Goal: Find specific page/section: Find specific page/section

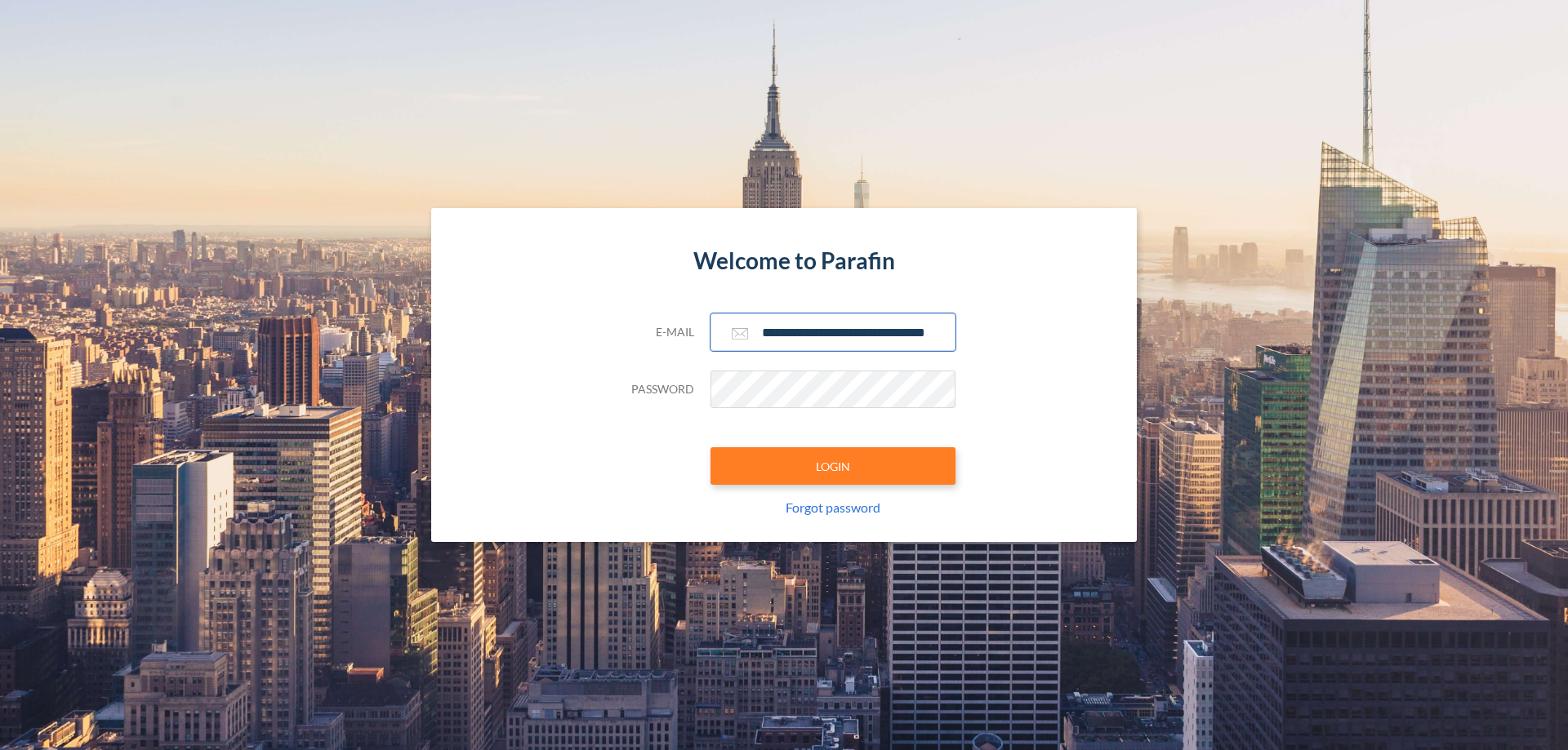
type input "**********"
click at [834, 466] on button "LOGIN" at bounding box center [833, 466] width 245 height 37
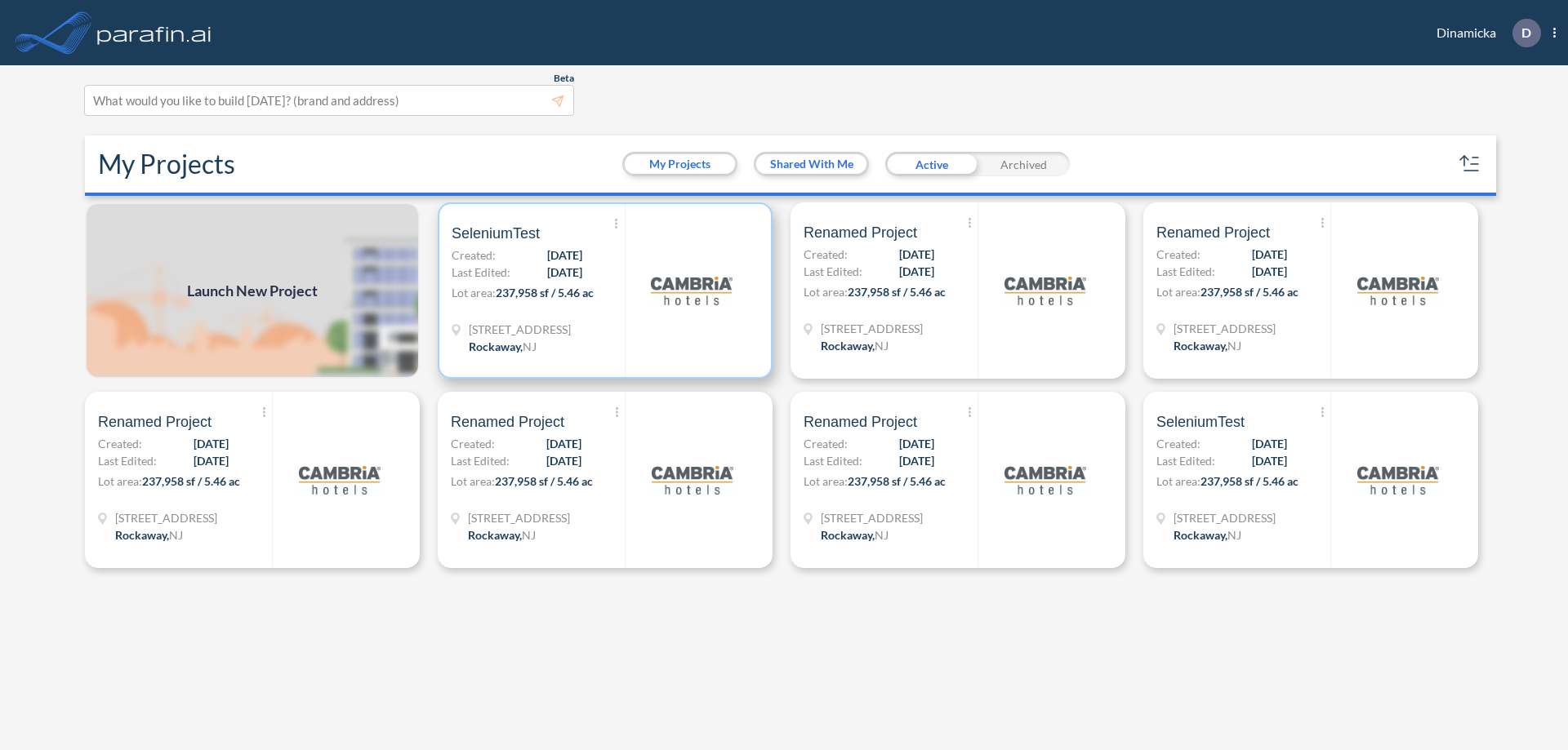
scroll to position [4, 0]
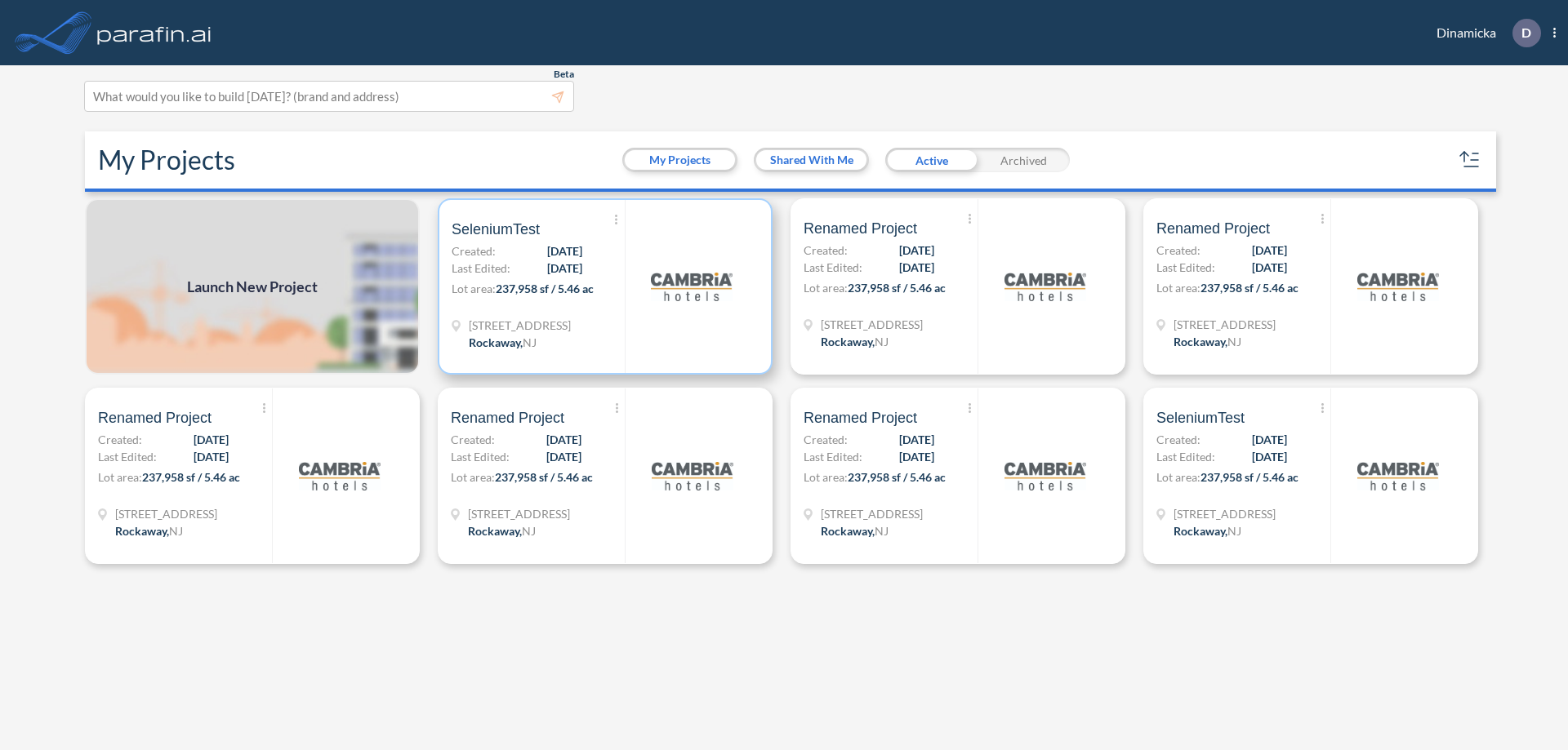
click at [605, 287] on p "Lot area: 237,958 sf / 5.46 ac" at bounding box center [538, 292] width 173 height 24
